Goal: Check status

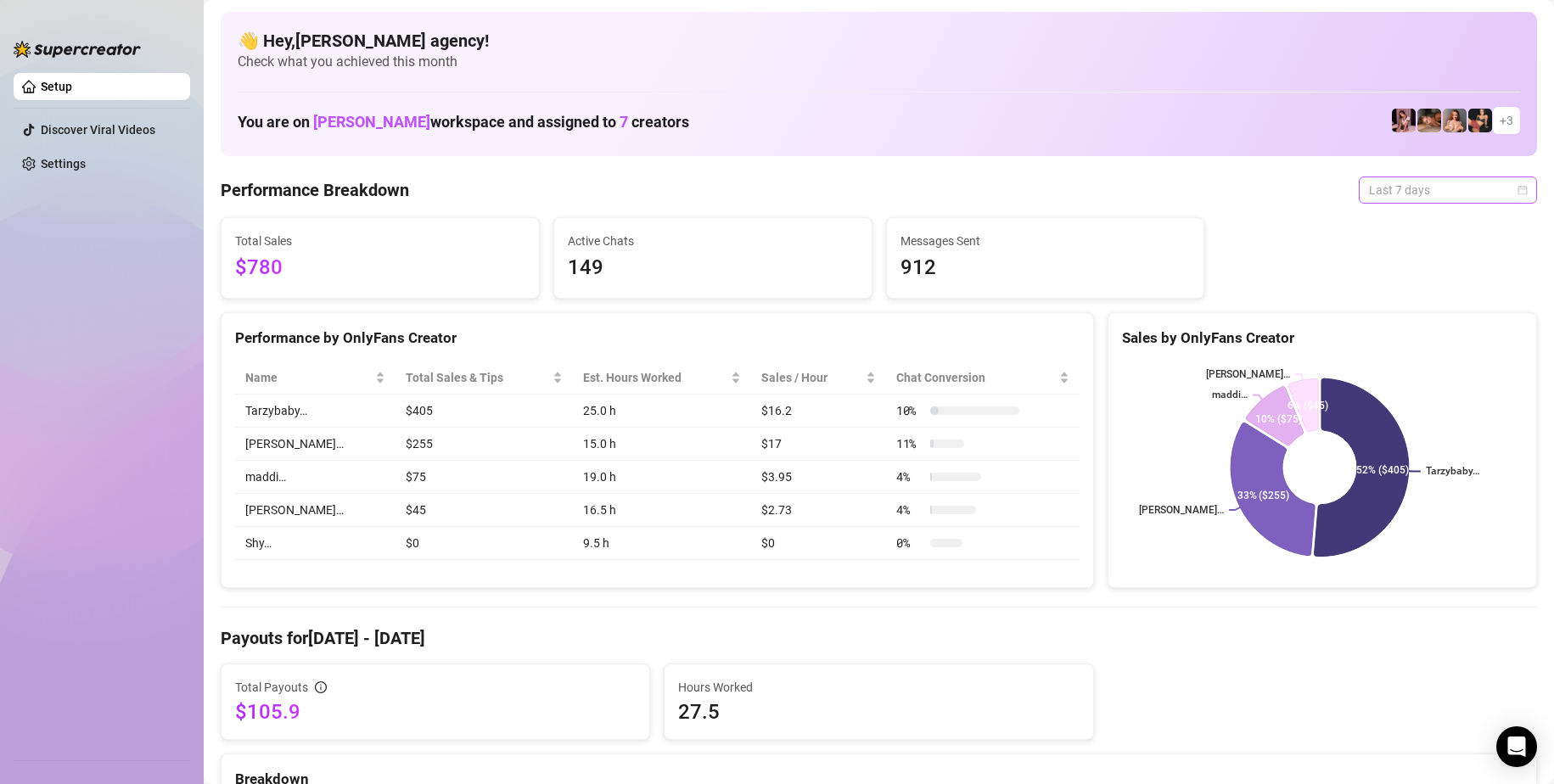
click at [1443, 197] on span "Last 7 days" at bounding box center [1448, 190] width 158 height 26
click at [1402, 222] on div "Last 24 hours" at bounding box center [1434, 223] width 152 height 19
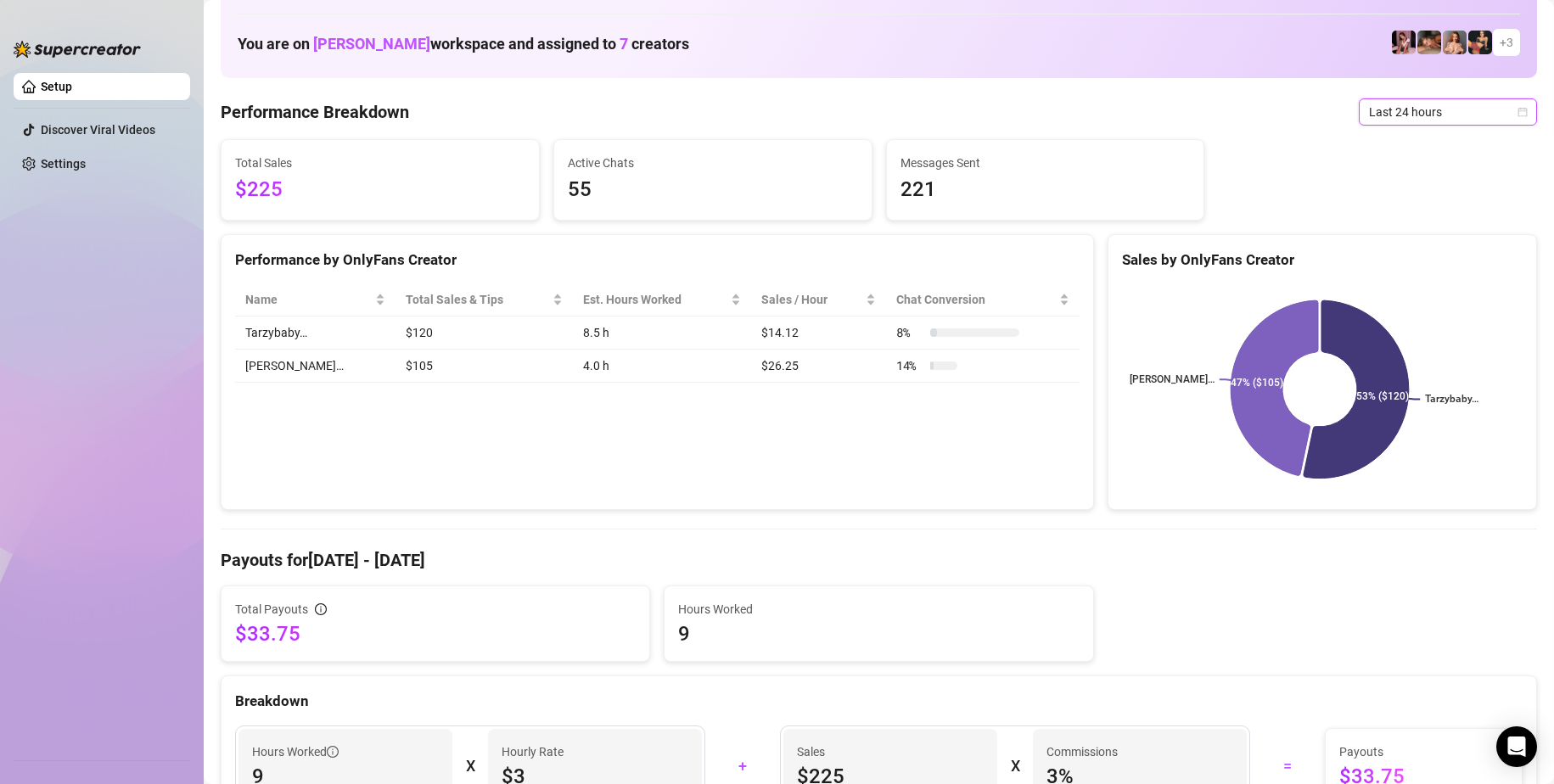
scroll to position [11, 0]
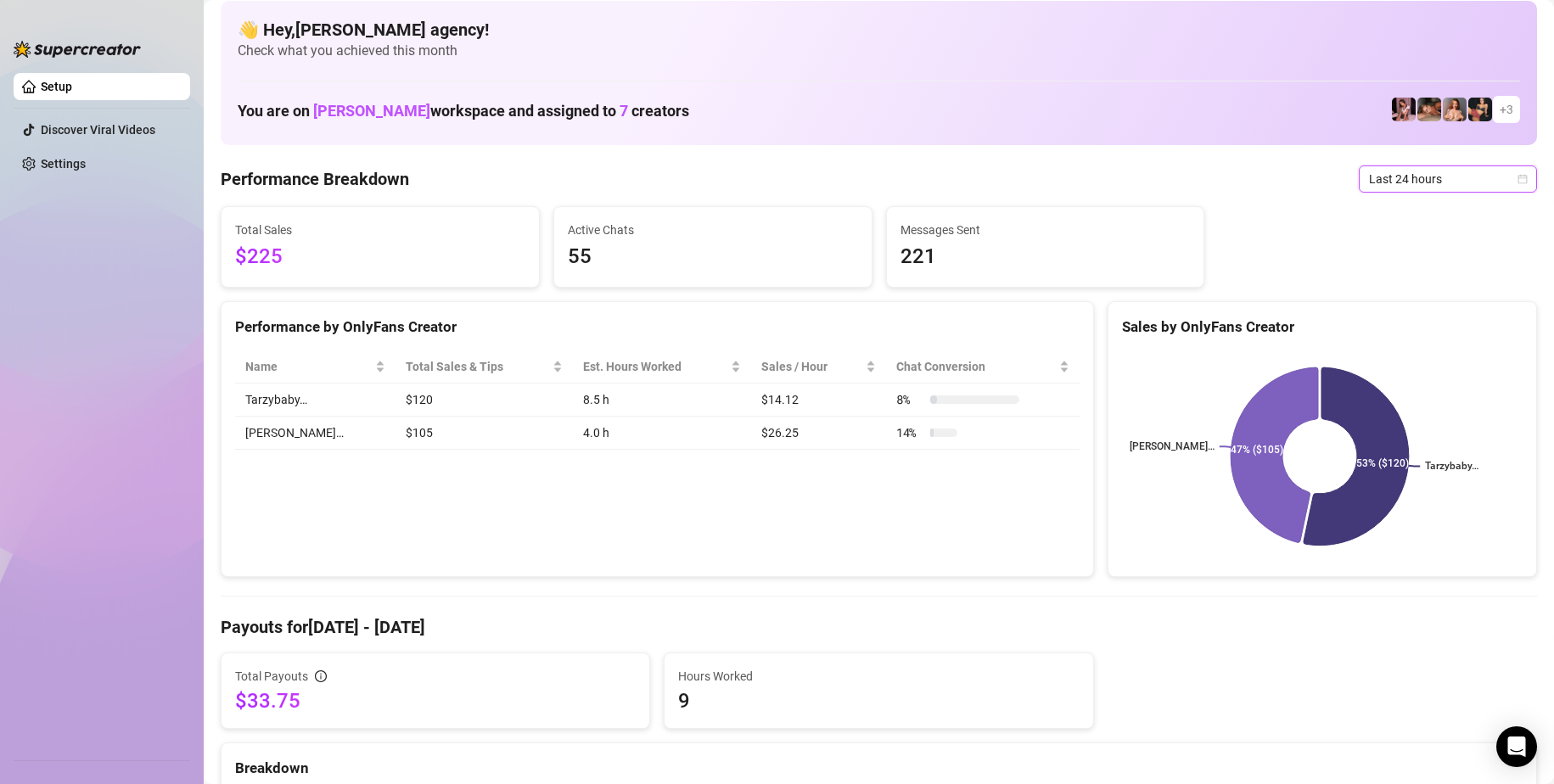
click at [1419, 183] on span "Last 24 hours" at bounding box center [1448, 179] width 158 height 26
click at [1404, 212] on div "Last 24 hours" at bounding box center [1434, 213] width 152 height 19
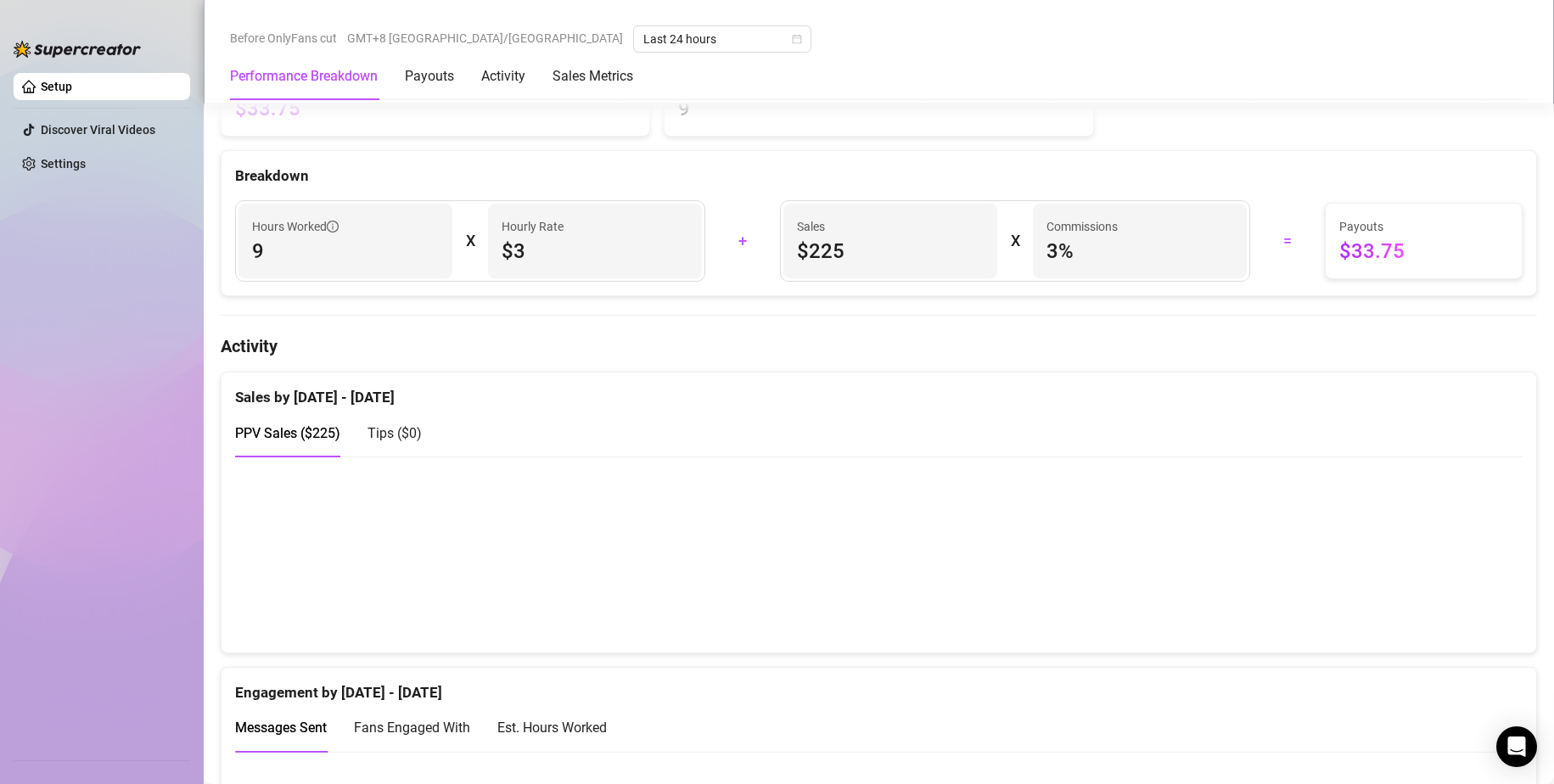
scroll to position [605, 0]
click at [1197, 607] on canvas at bounding box center [871, 553] width 1273 height 170
click at [571, 508] on canvas at bounding box center [871, 553] width 1273 height 170
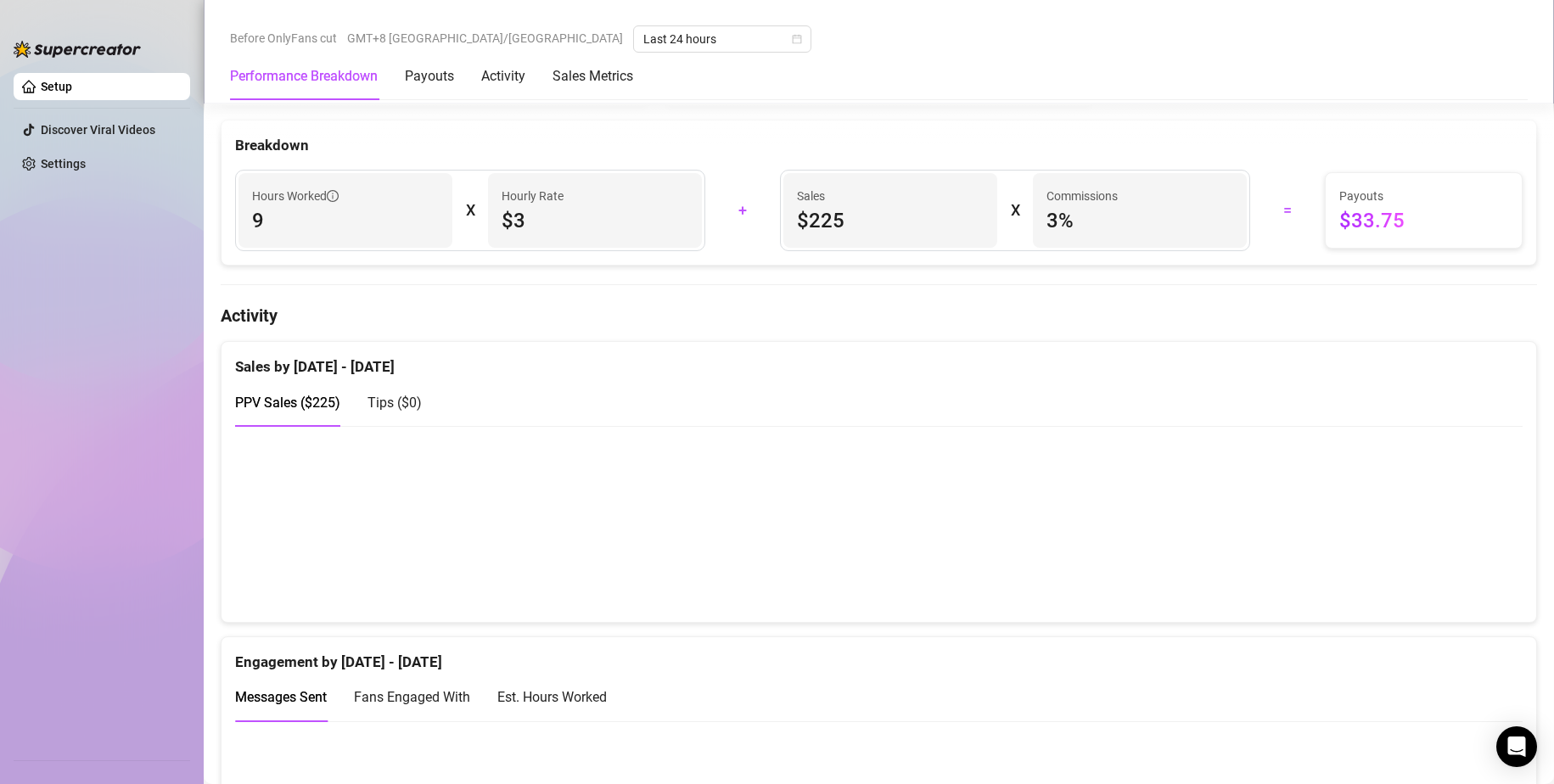
scroll to position [944, 0]
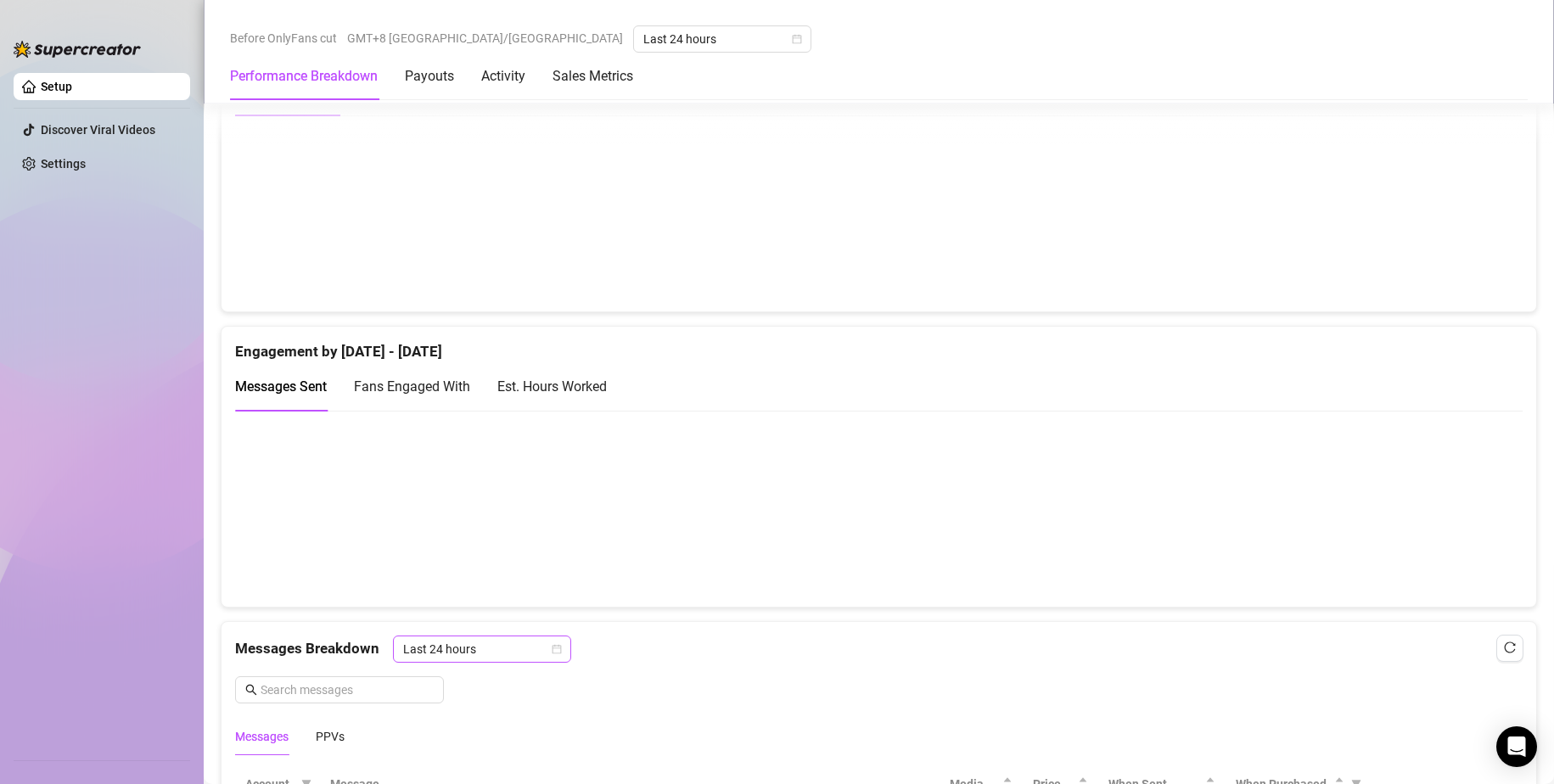
click at [485, 654] on span "Last 24 hours" at bounding box center [482, 648] width 158 height 26
click at [455, 700] on div "Last Week" at bounding box center [480, 710] width 172 height 27
click at [486, 634] on div "Messages Breakdown Last Week Last Week Messages PPVs" at bounding box center [879, 688] width 1315 height 133
drag, startPoint x: 480, startPoint y: 635, endPoint x: 478, endPoint y: 645, distance: 10.2
click at [480, 636] on span "Last Week" at bounding box center [482, 648] width 158 height 26
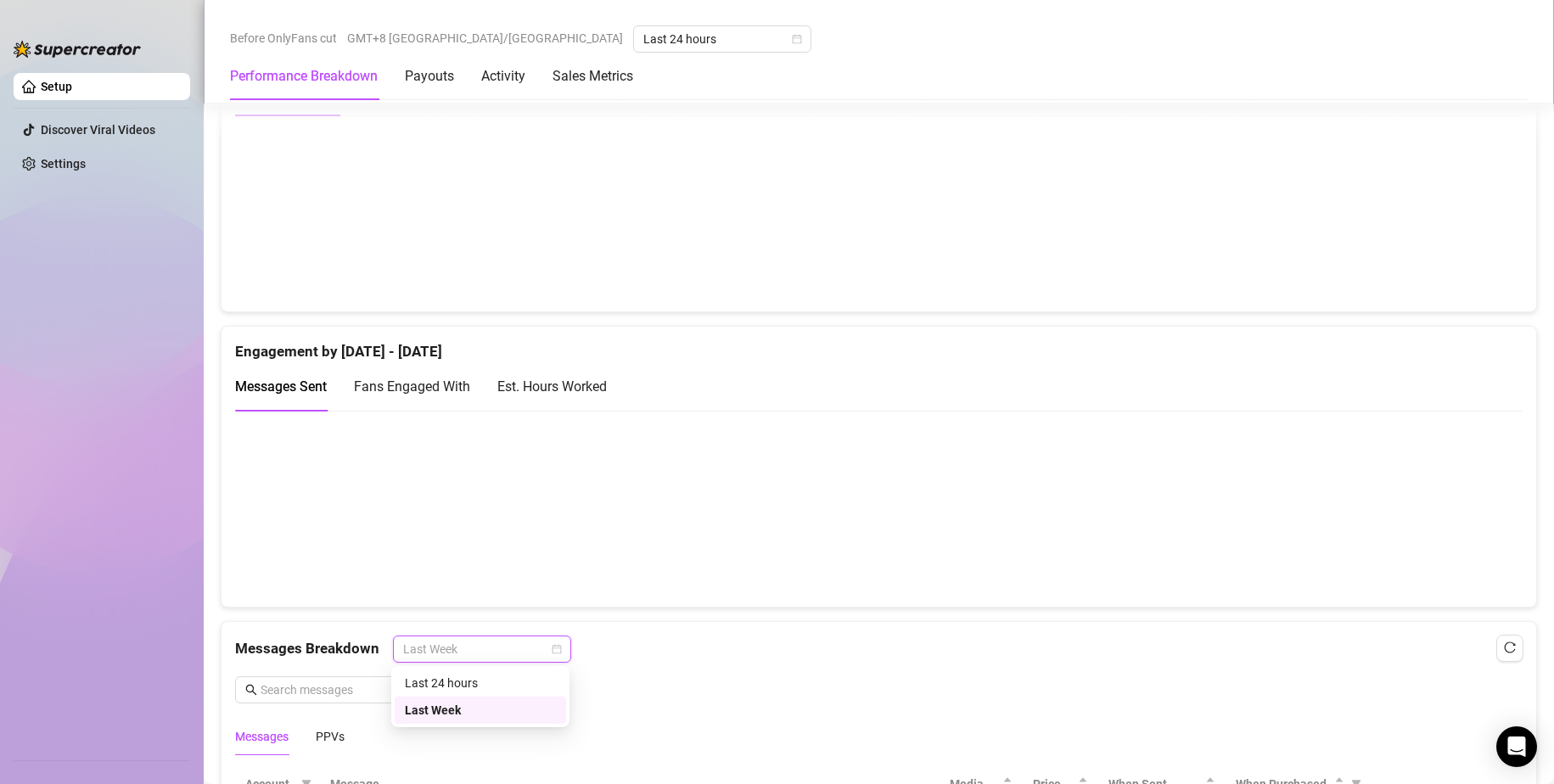
drag, startPoint x: 460, startPoint y: 700, endPoint x: 470, endPoint y: 702, distance: 10.2
click at [460, 703] on div "Last Week" at bounding box center [480, 710] width 172 height 27
click at [578, 472] on canvas at bounding box center [871, 508] width 1273 height 170
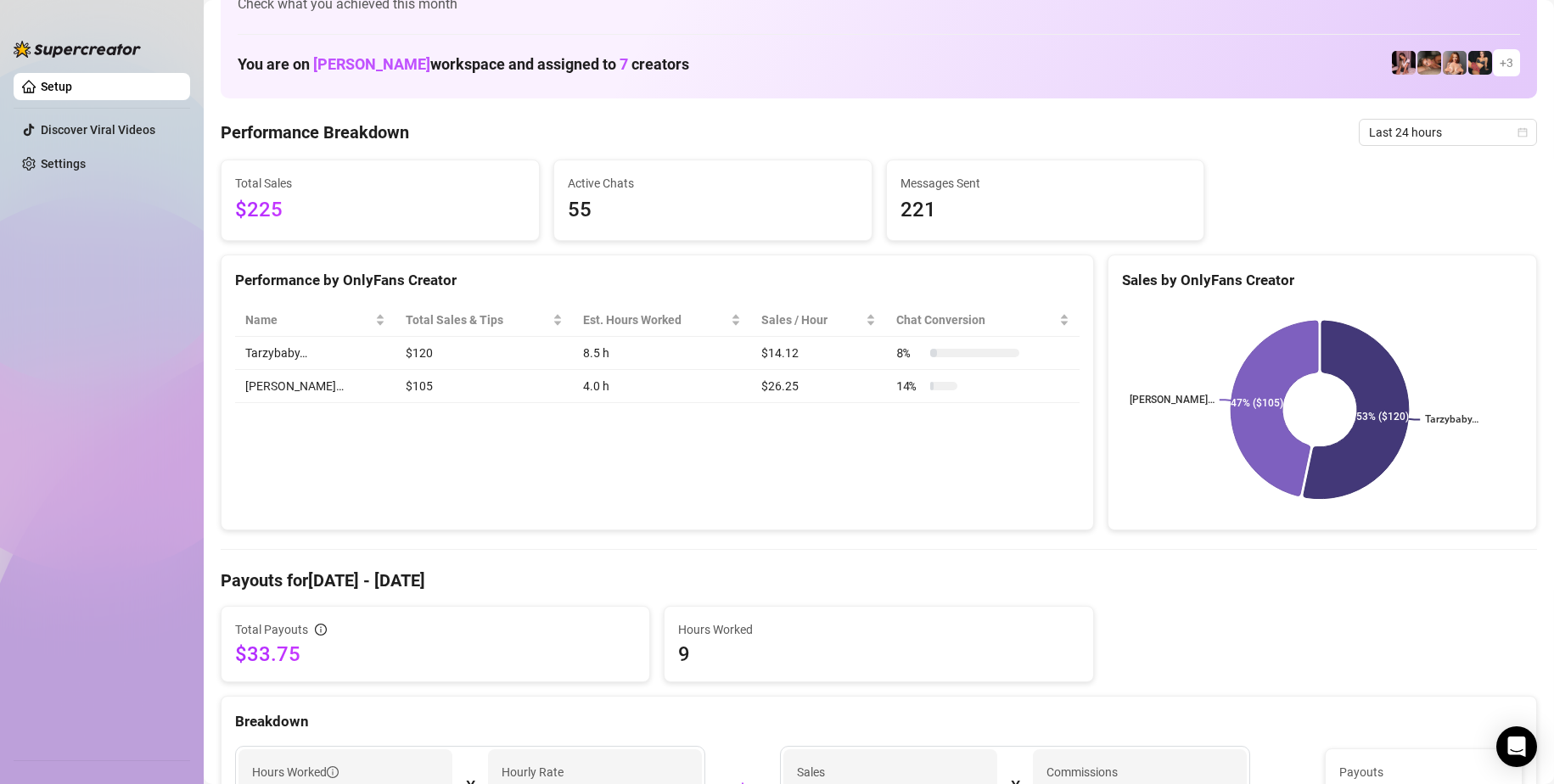
scroll to position [11, 0]
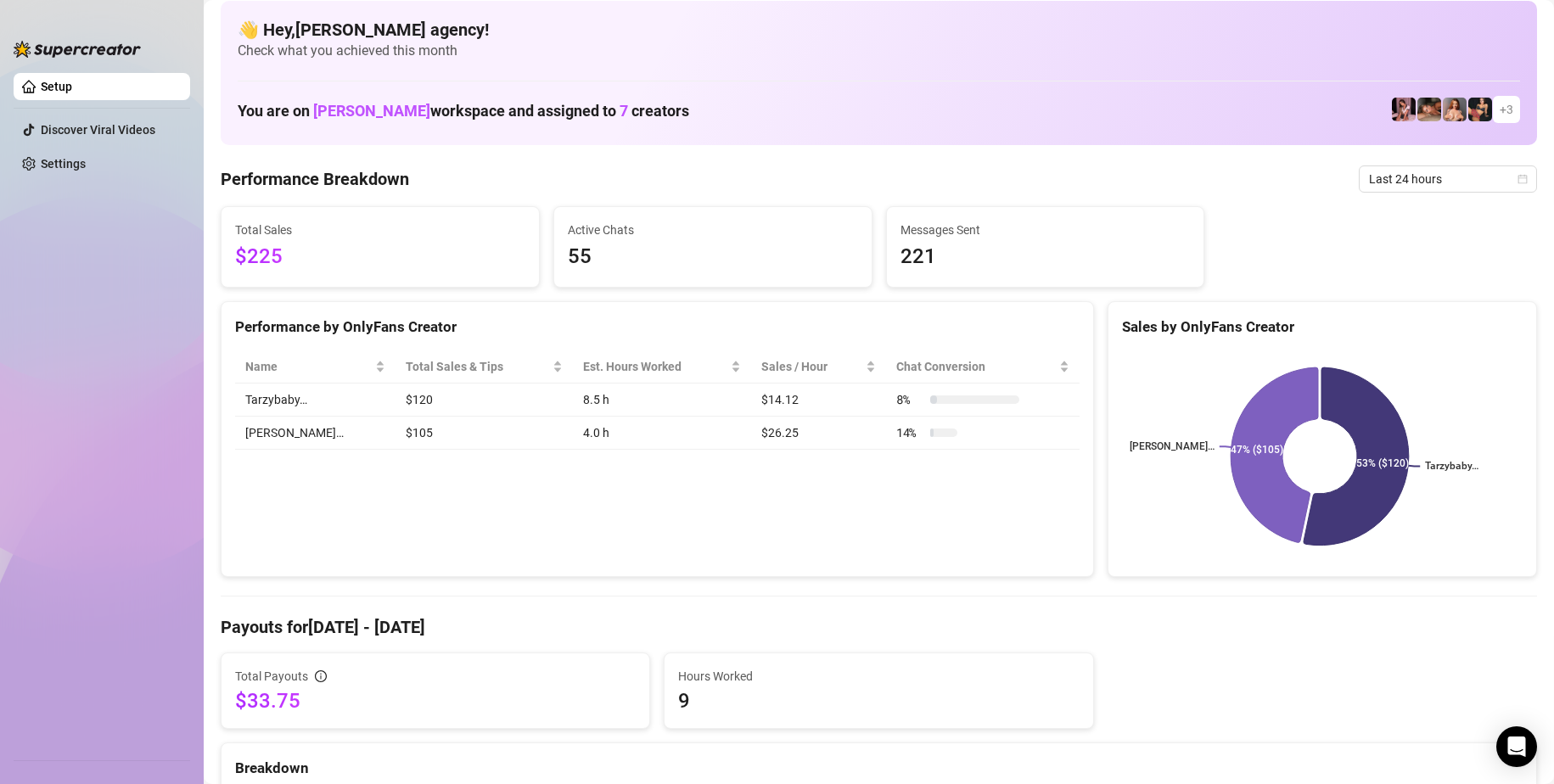
click at [1386, 183] on span "Last 24 hours" at bounding box center [1448, 179] width 158 height 26
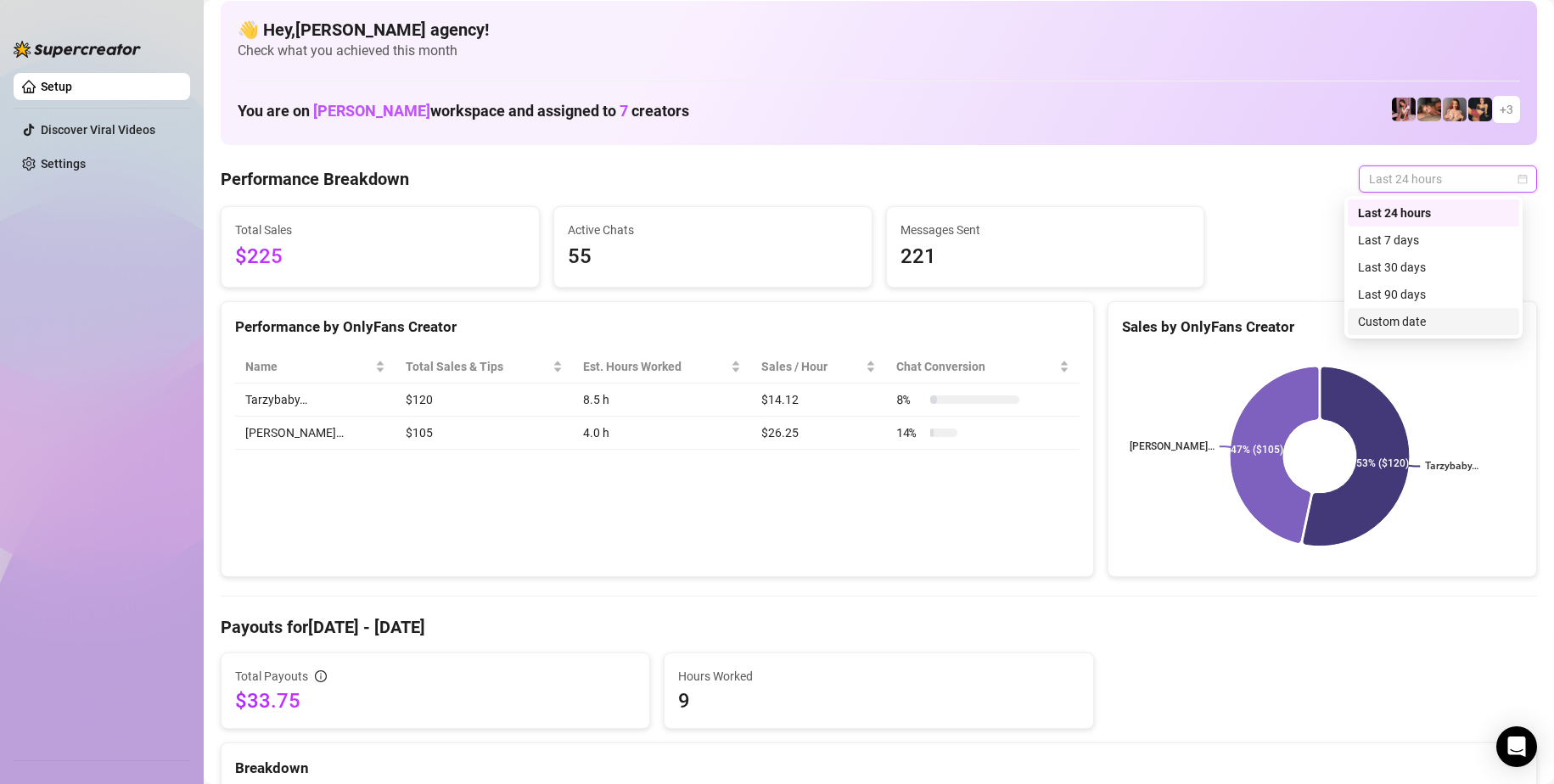
click at [1381, 312] on div "Custom date" at bounding box center [1434, 322] width 172 height 27
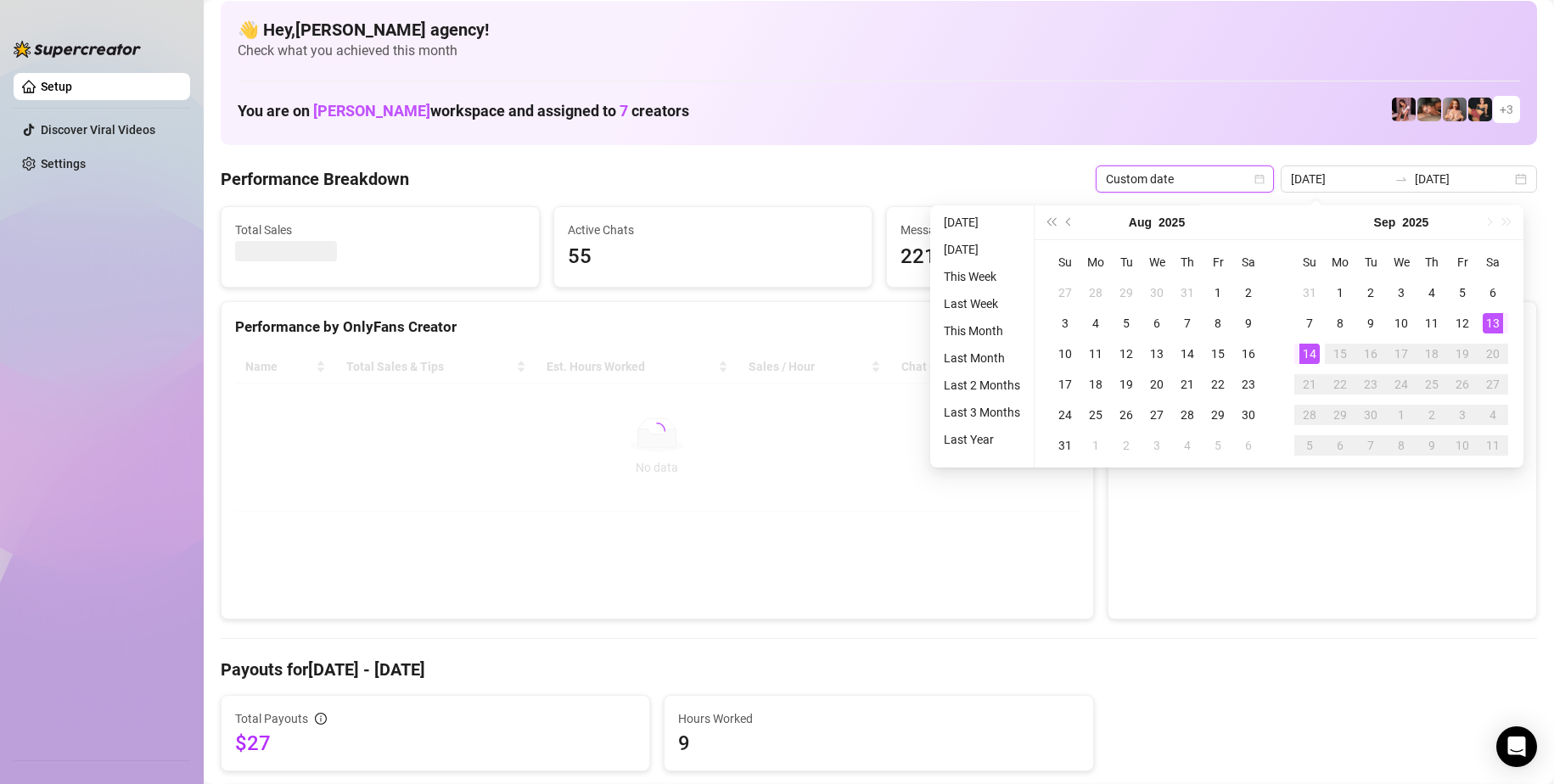
click at [794, 511] on div at bounding box center [657, 431] width 844 height 161
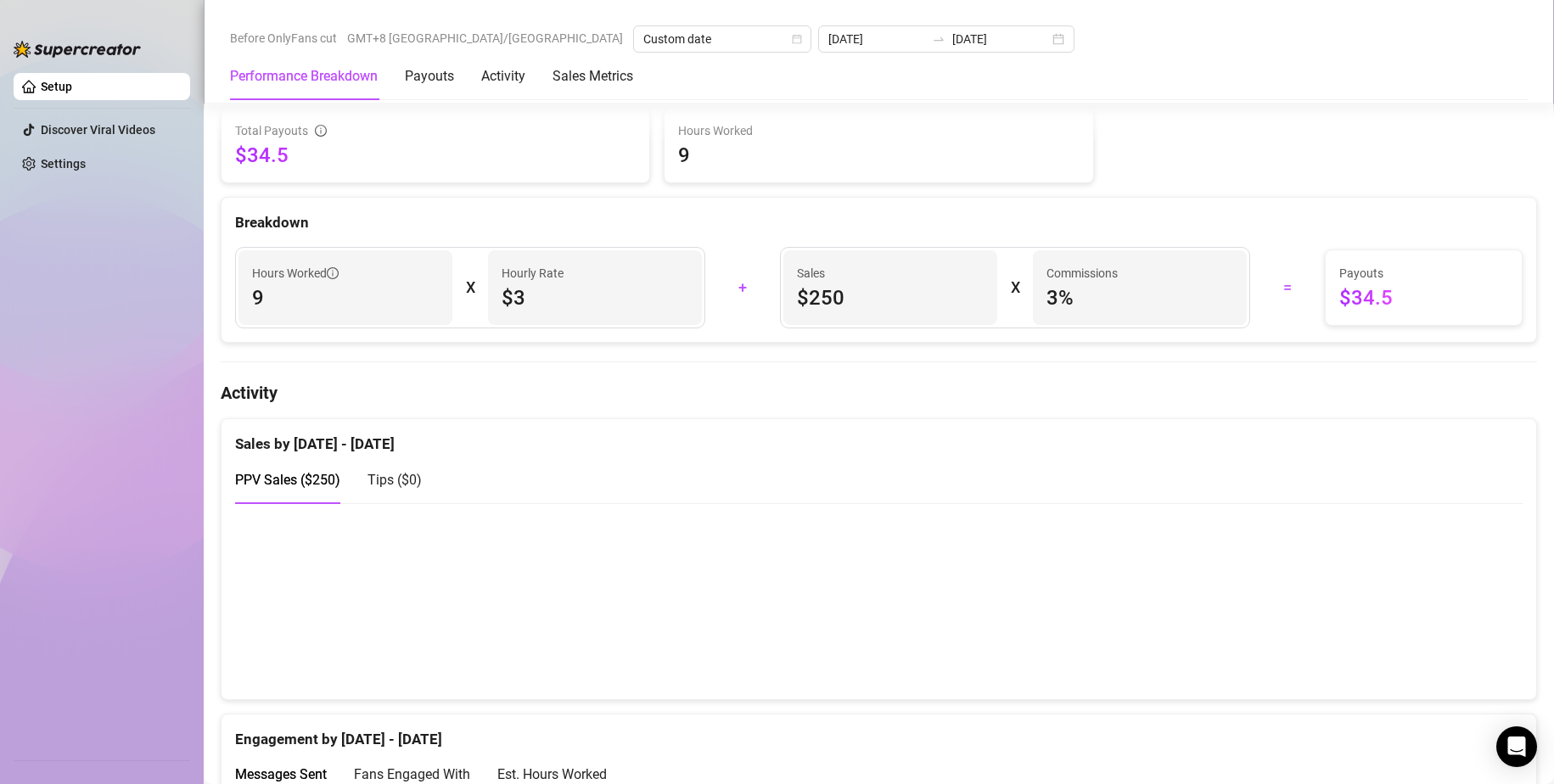
scroll to position [605, 0]
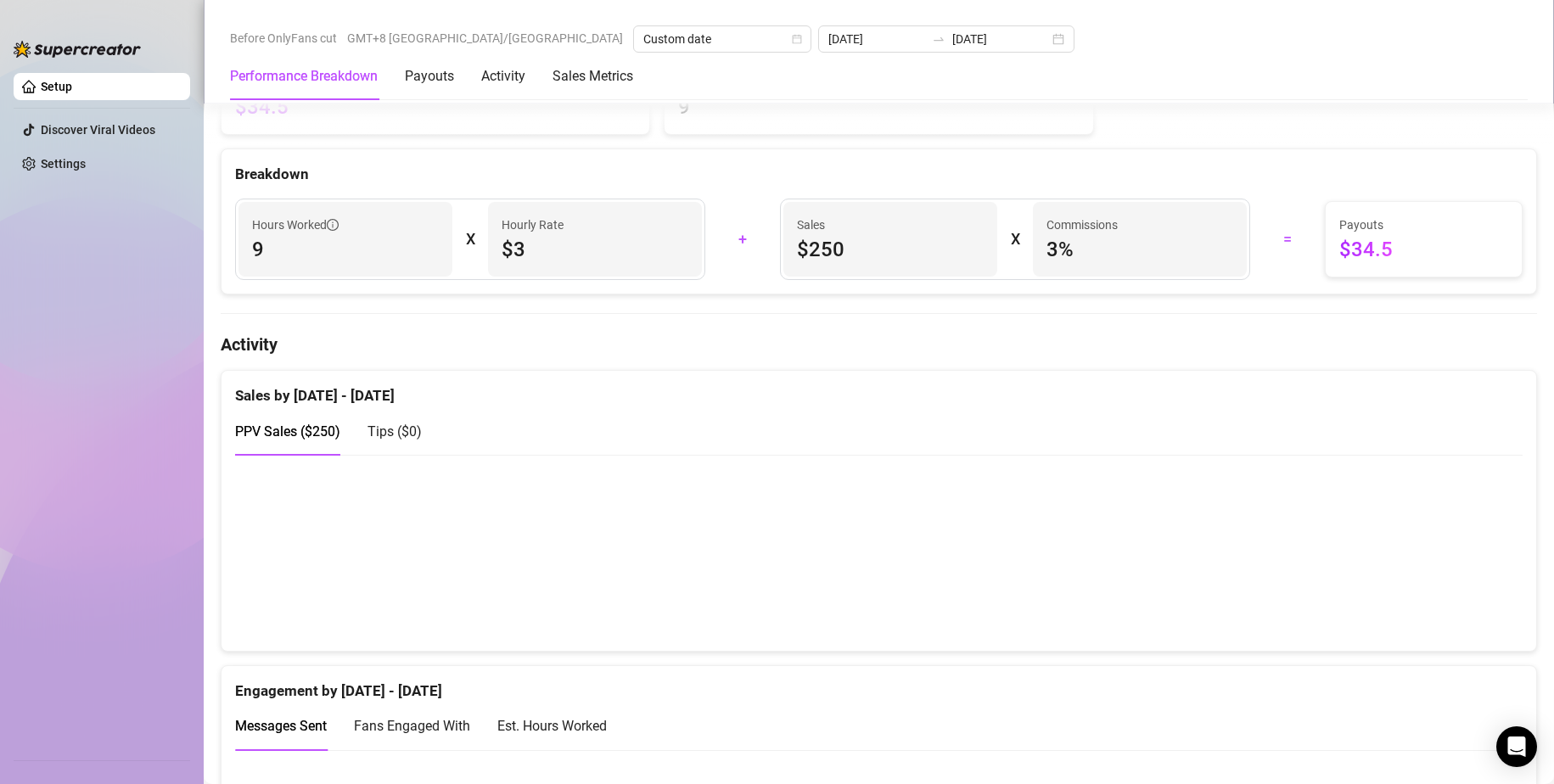
click at [570, 505] on canvas at bounding box center [871, 553] width 1273 height 170
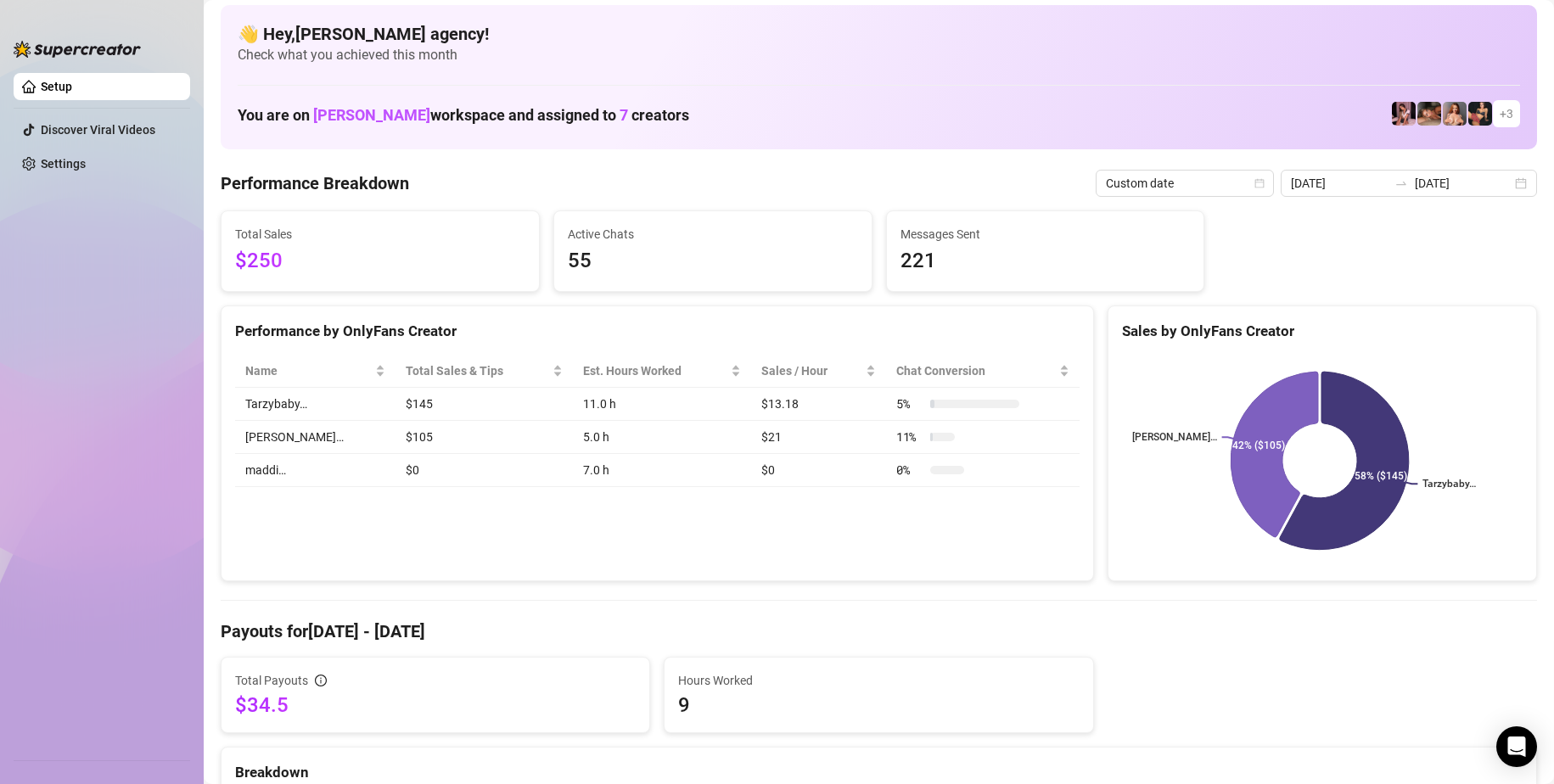
scroll to position [0, 0]
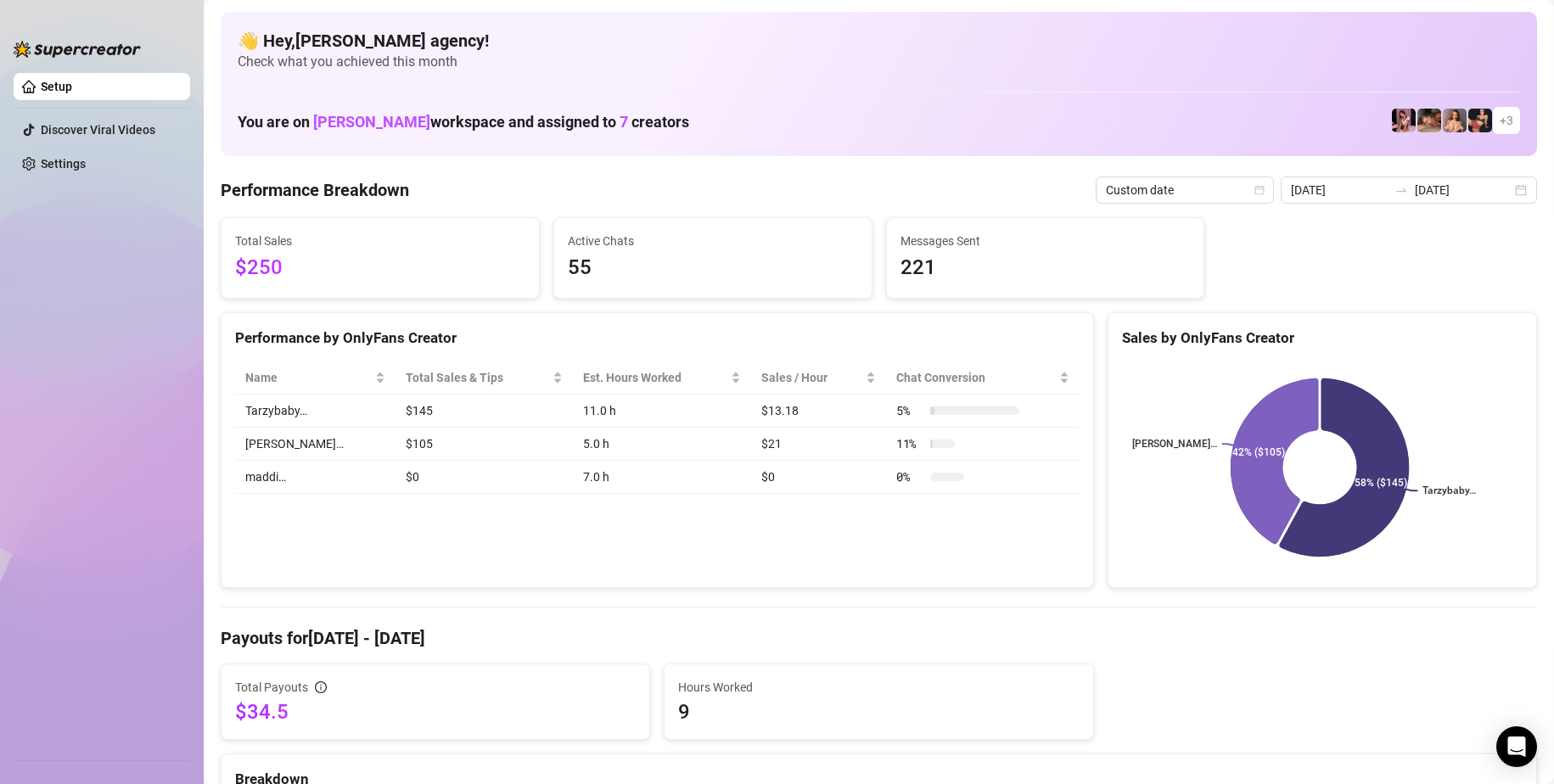
click at [1354, 185] on input "[DATE]" at bounding box center [1339, 190] width 97 height 19
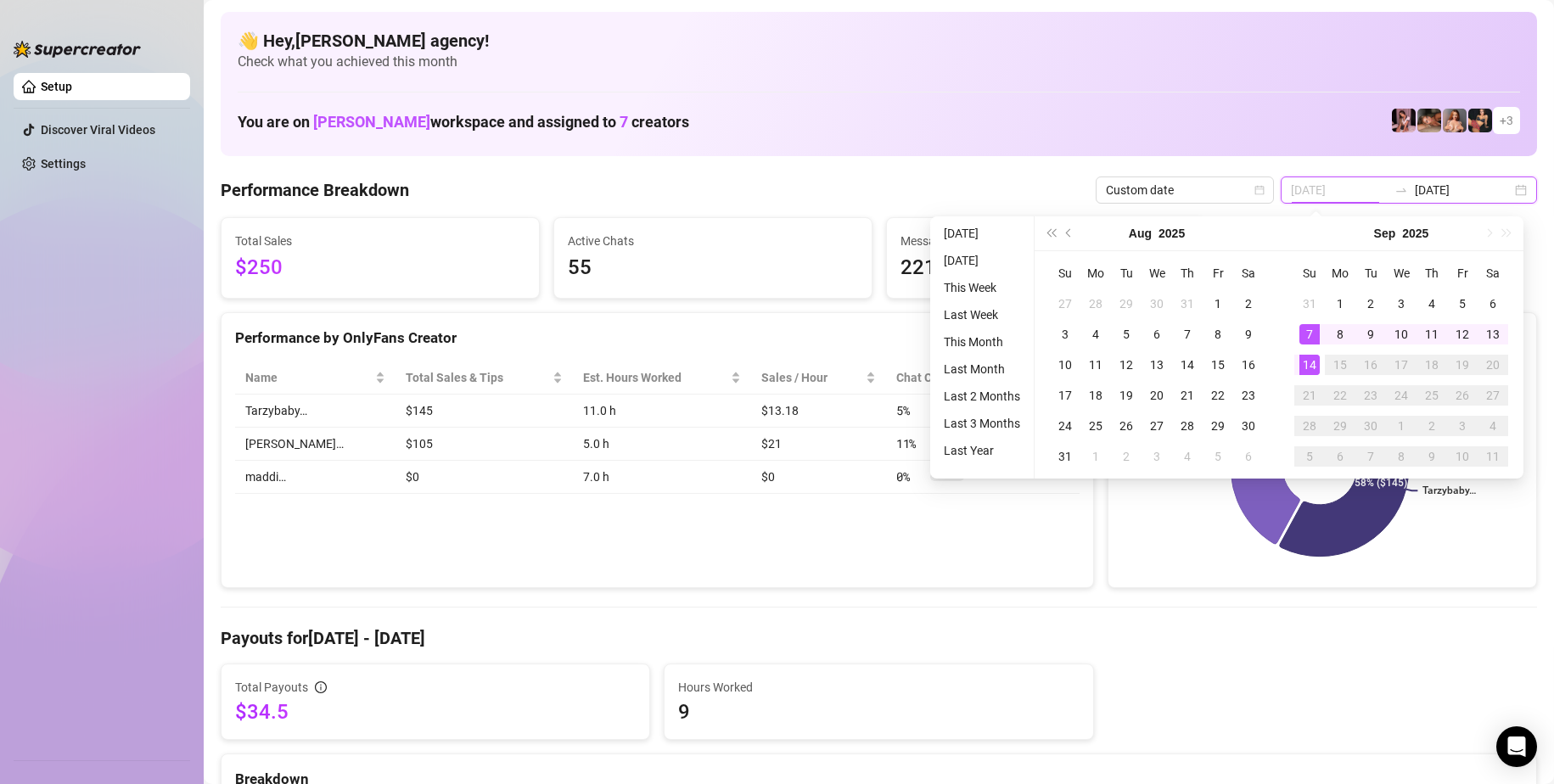
type input "[DATE]"
click at [1302, 334] on div "7" at bounding box center [1309, 334] width 20 height 20
type input "[DATE]"
click at [1331, 336] on div "8" at bounding box center [1340, 334] width 20 height 20
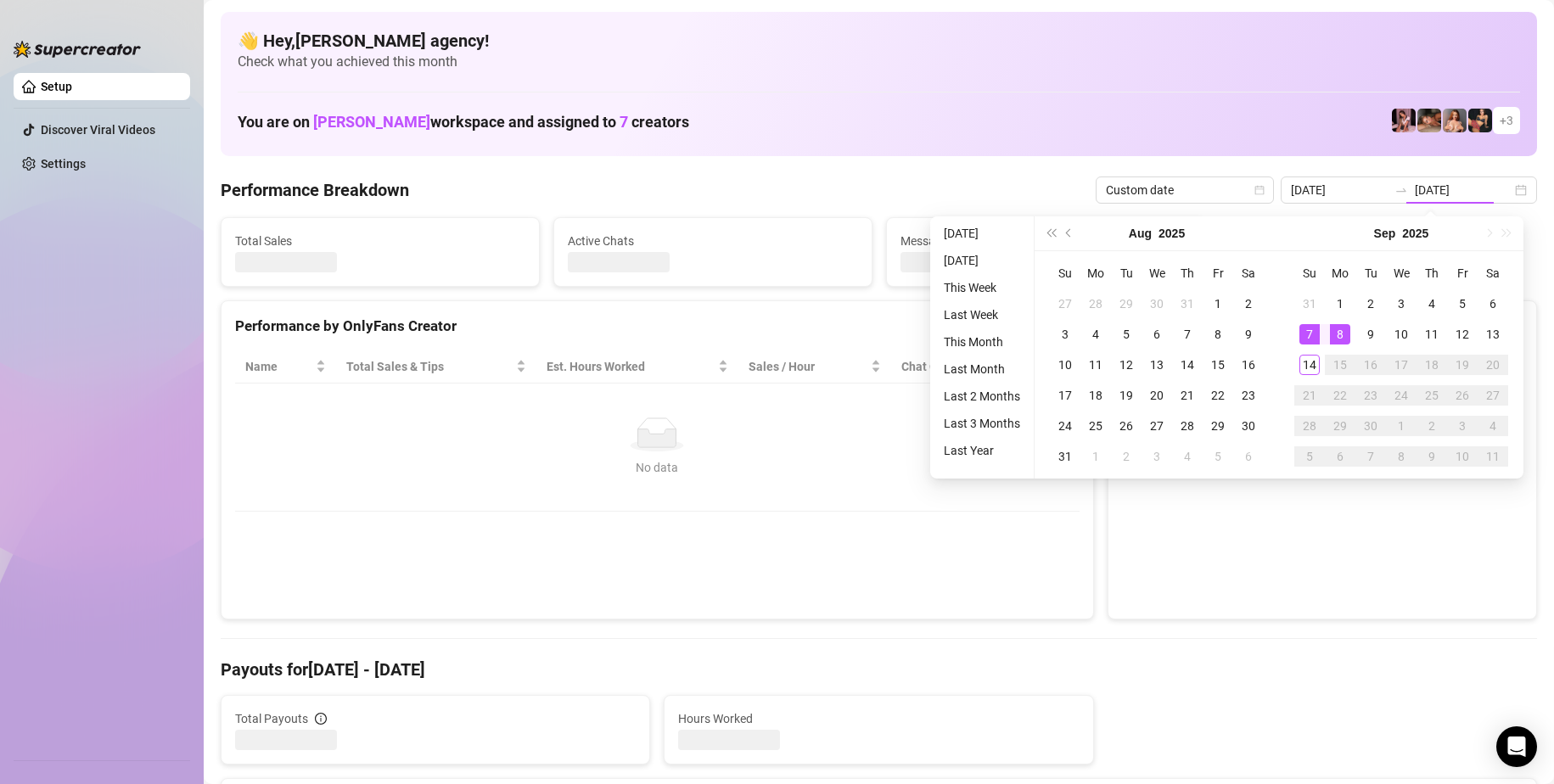
type input "[DATE]"
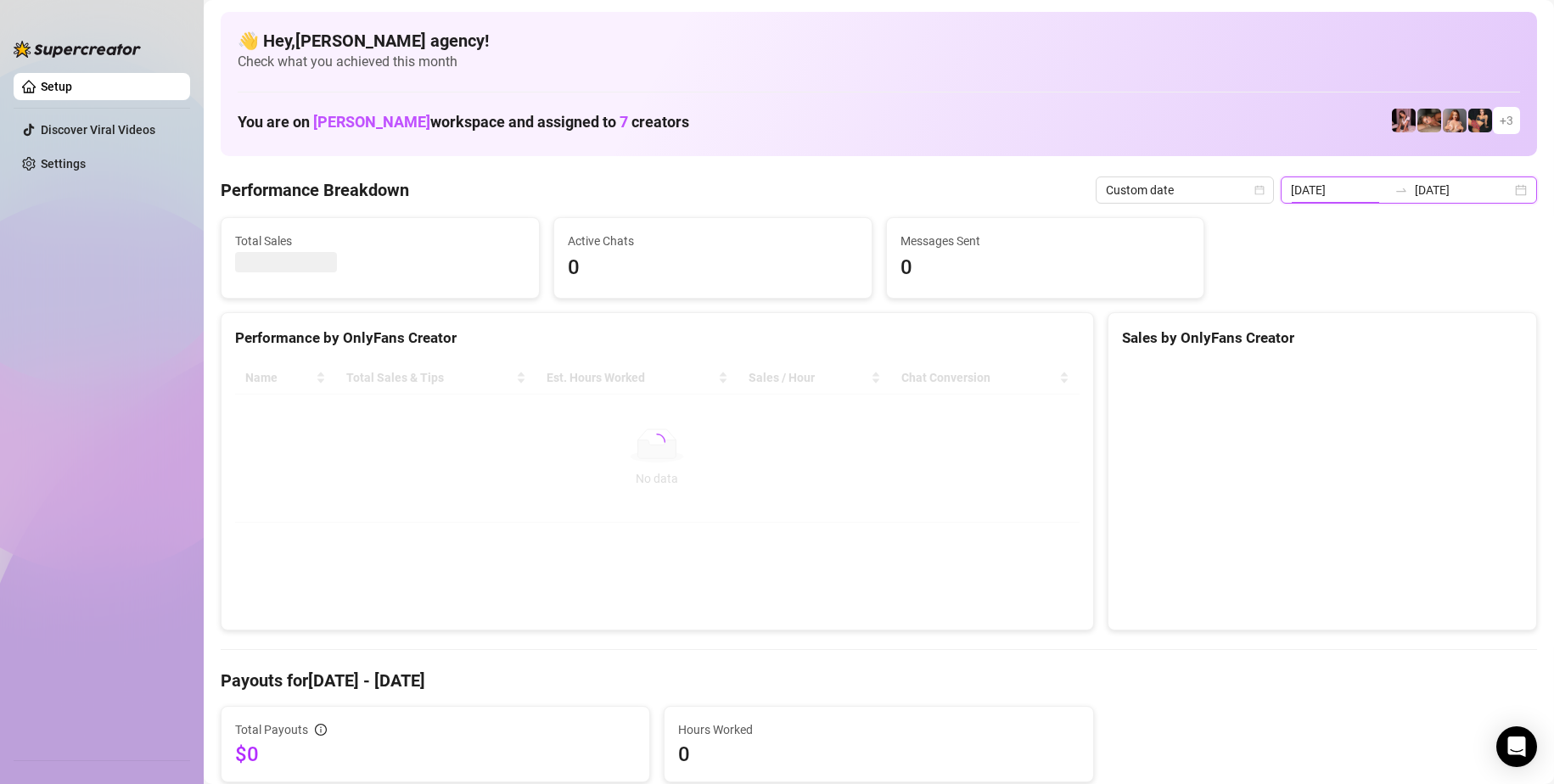
click at [1352, 193] on input "[DATE]" at bounding box center [1339, 190] width 97 height 19
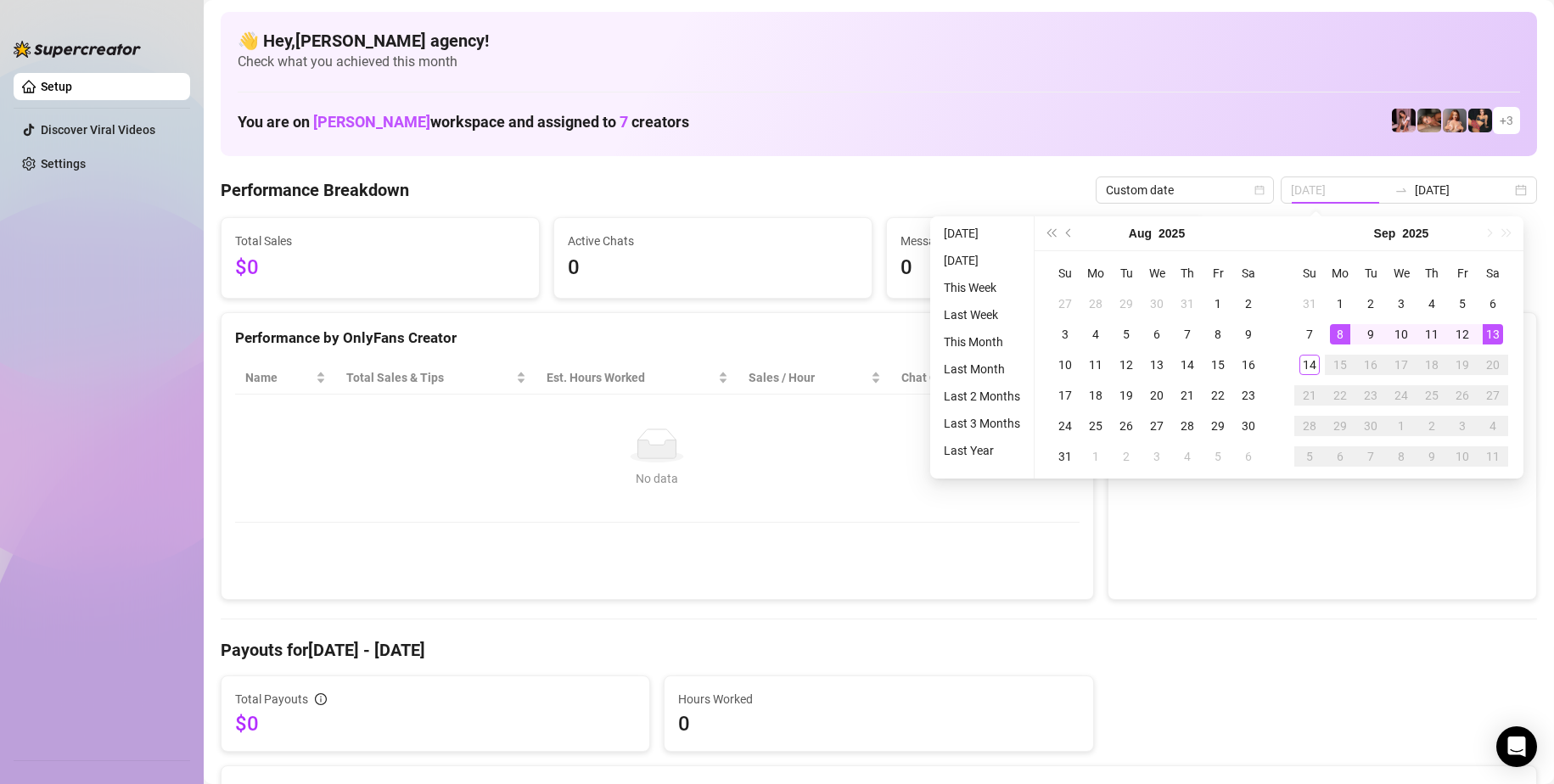
click at [1501, 338] on div "13" at bounding box center [1493, 334] width 20 height 20
click at [1315, 580] on div "No data No data" at bounding box center [1322, 474] width 428 height 252
type input "[DATE]"
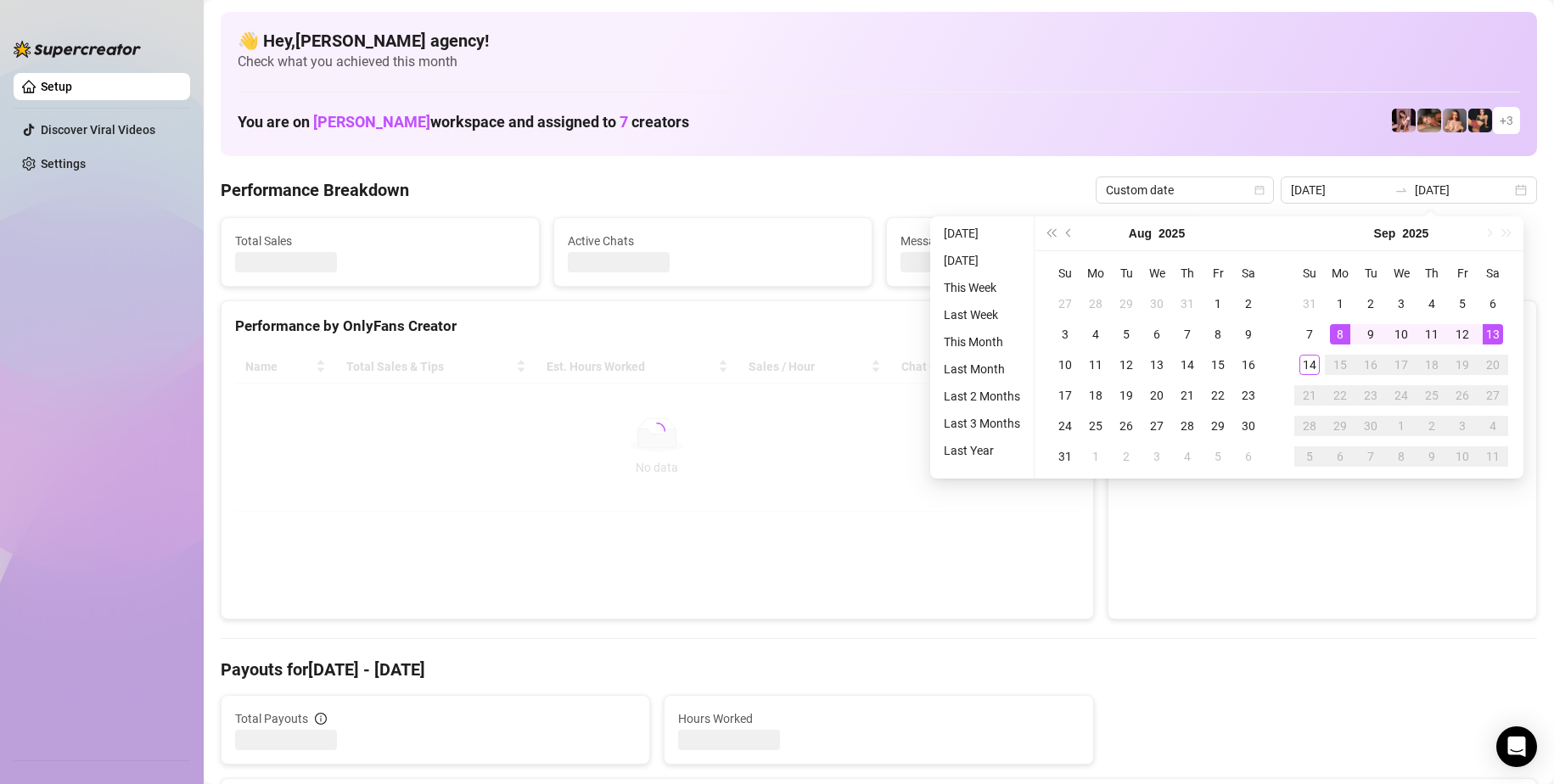
type input "[DATE]"
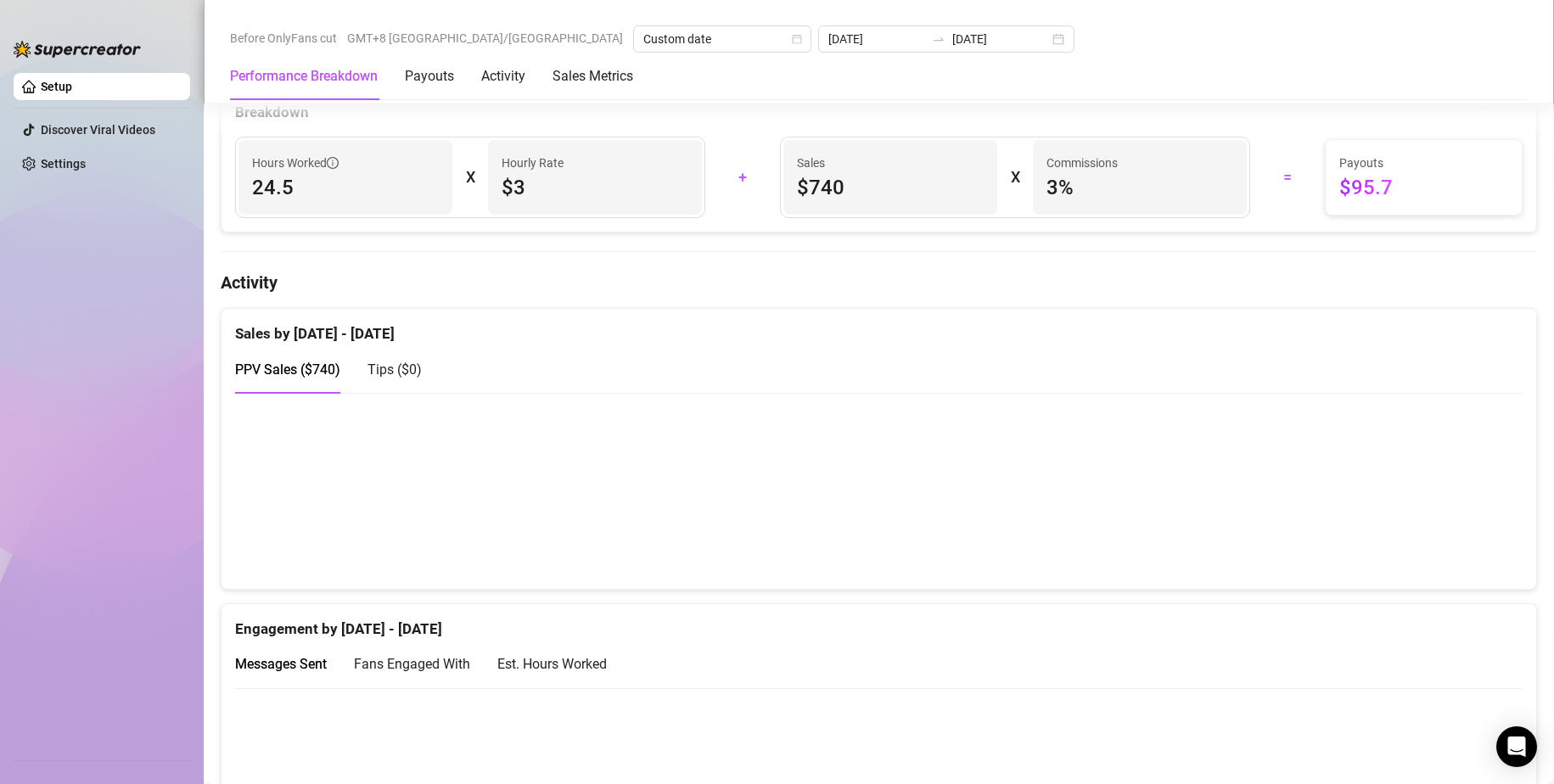
scroll to position [635, 0]
